Goal: Transaction & Acquisition: Subscribe to service/newsletter

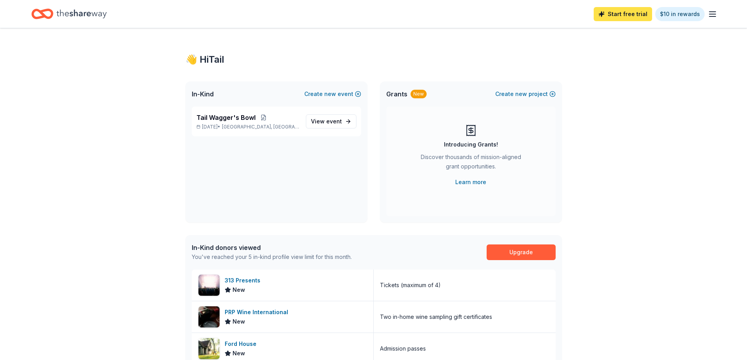
click at [632, 13] on link "Start free trial" at bounding box center [623, 14] width 58 height 14
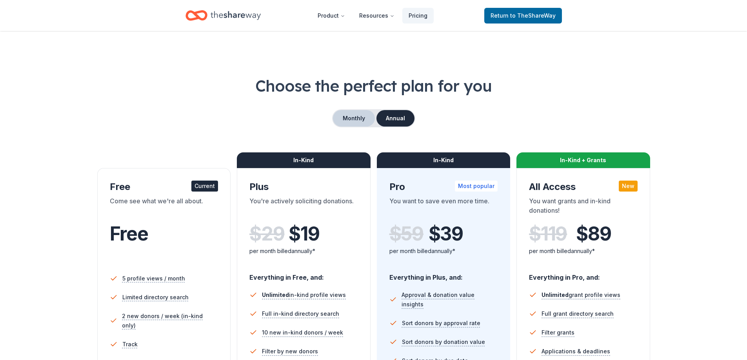
click at [359, 117] on button "Monthly" at bounding box center [354, 118] width 42 height 16
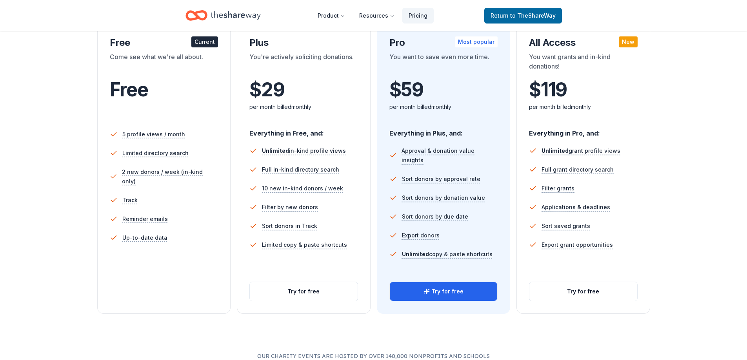
scroll to position [157, 0]
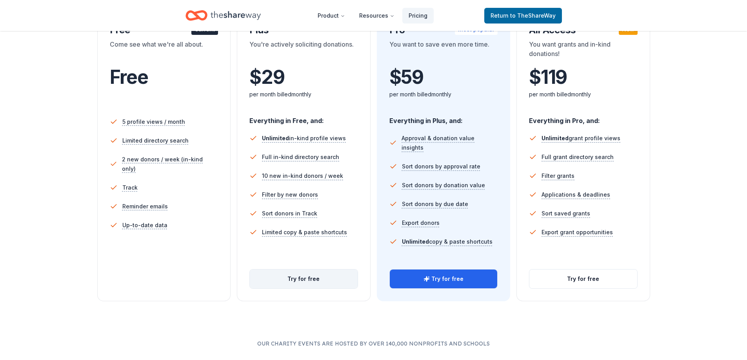
click at [307, 279] on button "Try for free" at bounding box center [304, 279] width 108 height 19
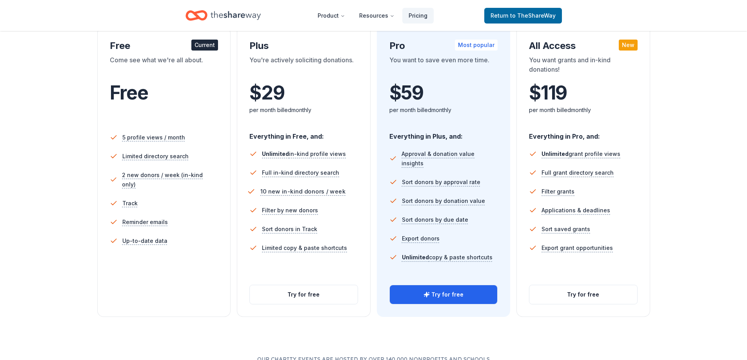
scroll to position [49, 0]
